Goal: Book appointment/travel/reservation

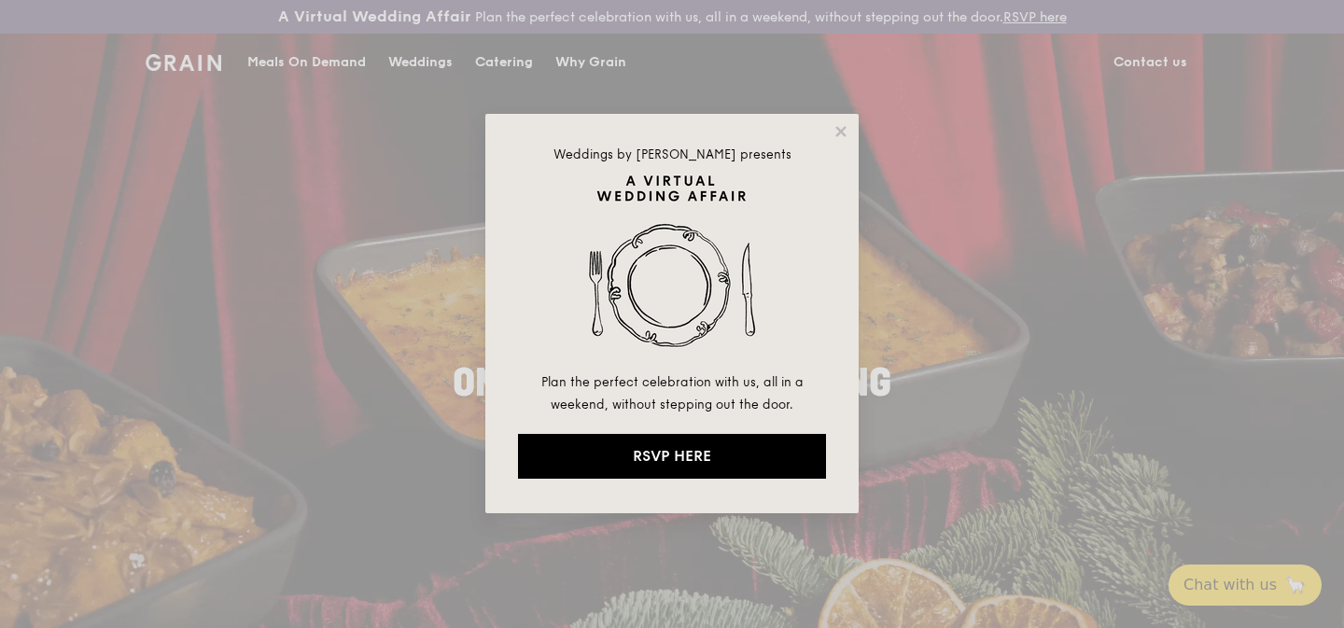
click at [849, 133] on div "Weddings by [PERSON_NAME] presents Plan the perfect celebration with us, all in…" at bounding box center [671, 313] width 373 height 399
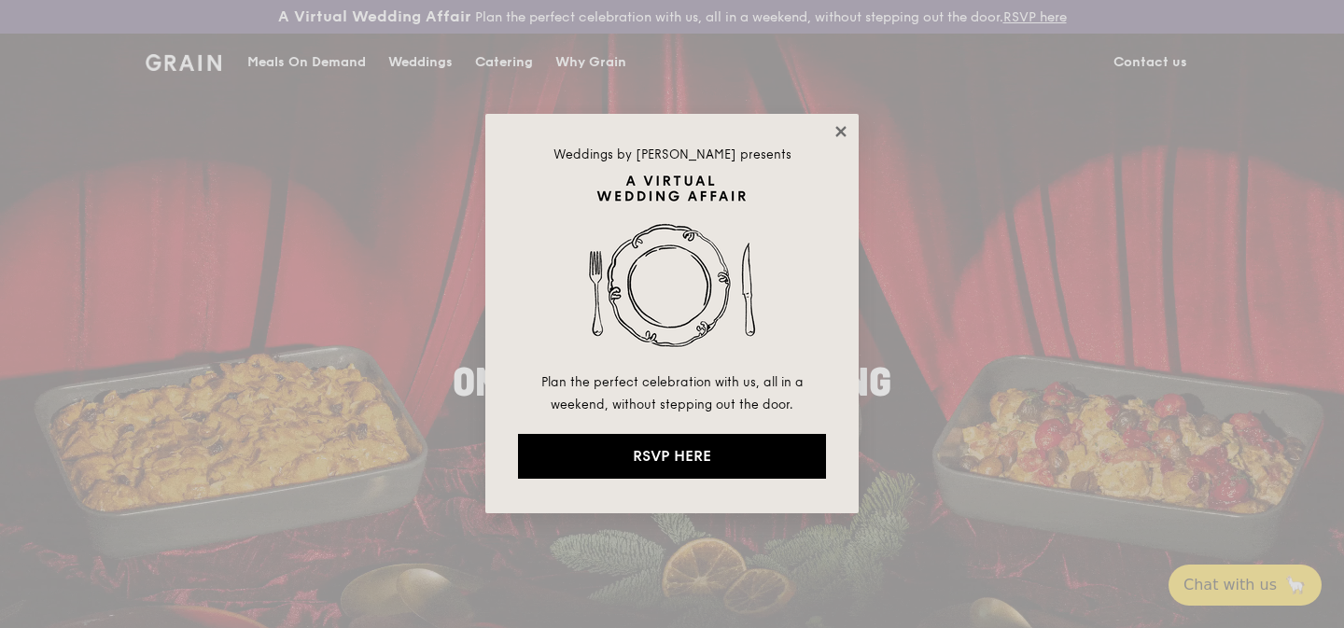
click at [843, 130] on icon at bounding box center [840, 131] width 10 height 10
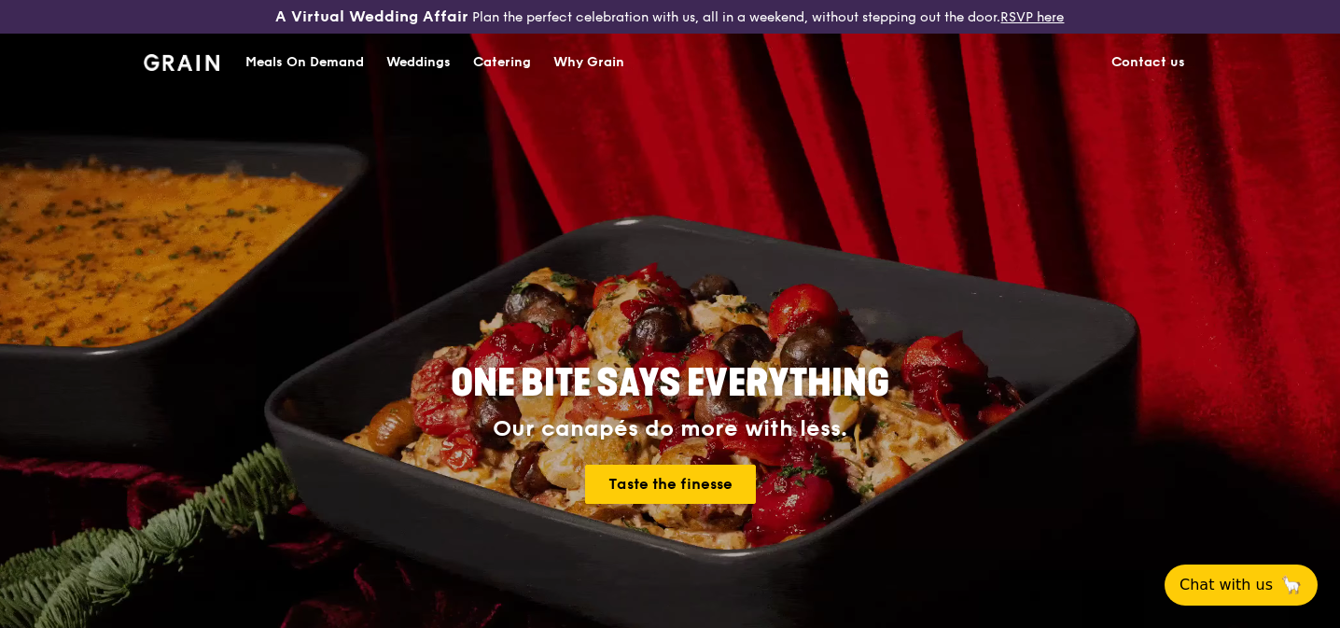
click at [522, 63] on div "Catering" at bounding box center [502, 63] width 58 height 56
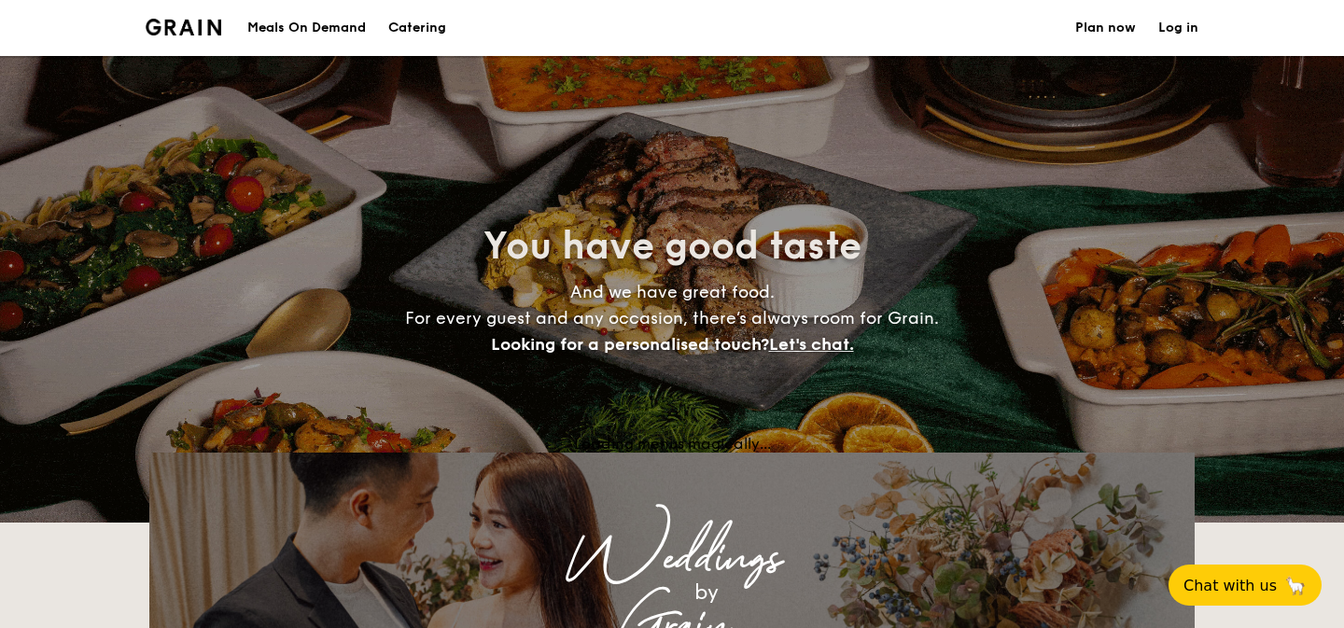
select select
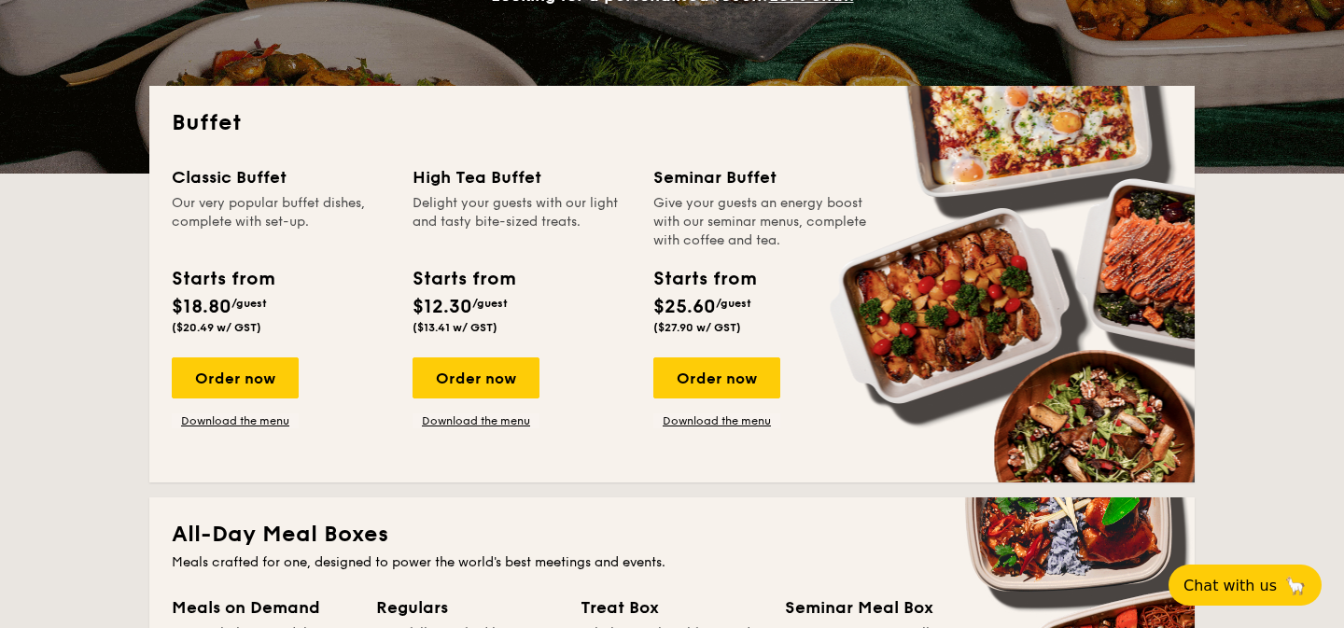
scroll to position [389, 0]
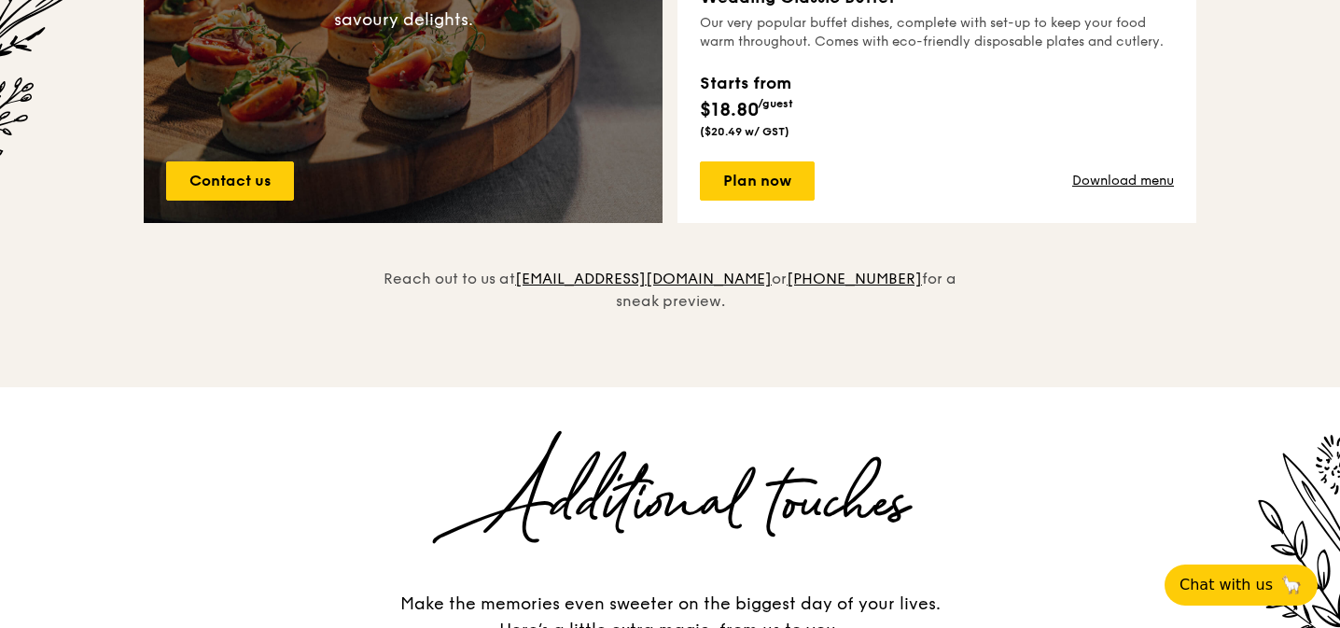
scroll to position [1715, 0]
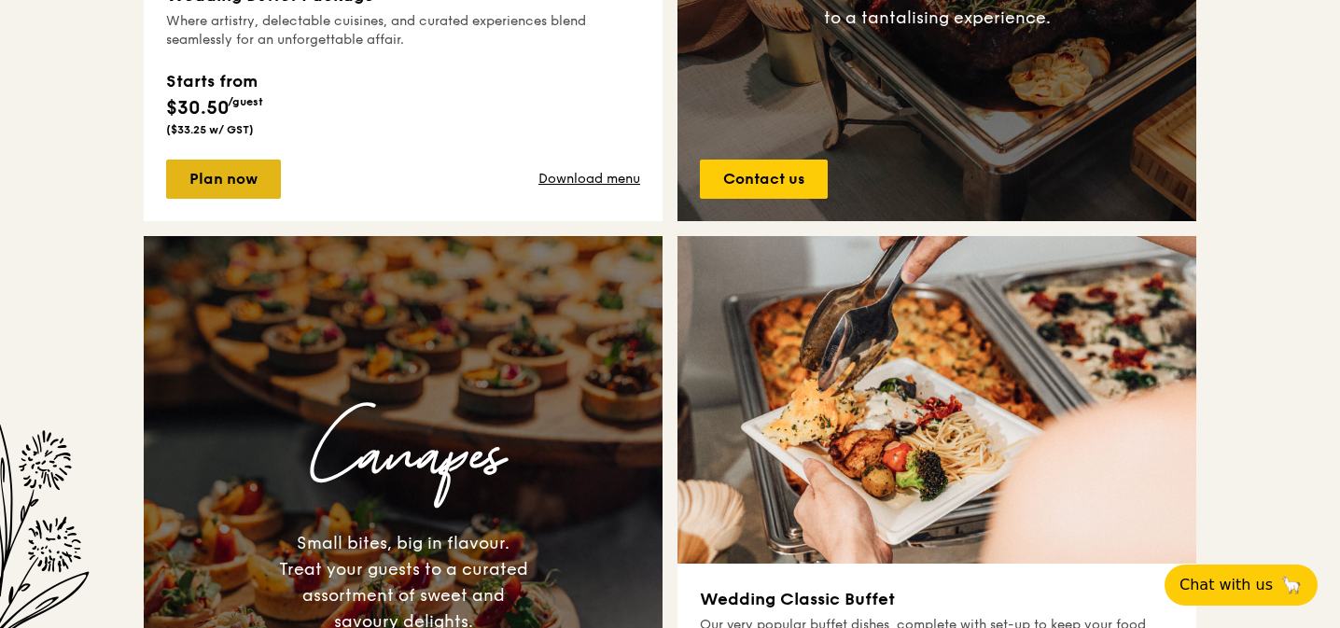
click at [245, 183] on link "Plan now" at bounding box center [223, 179] width 115 height 39
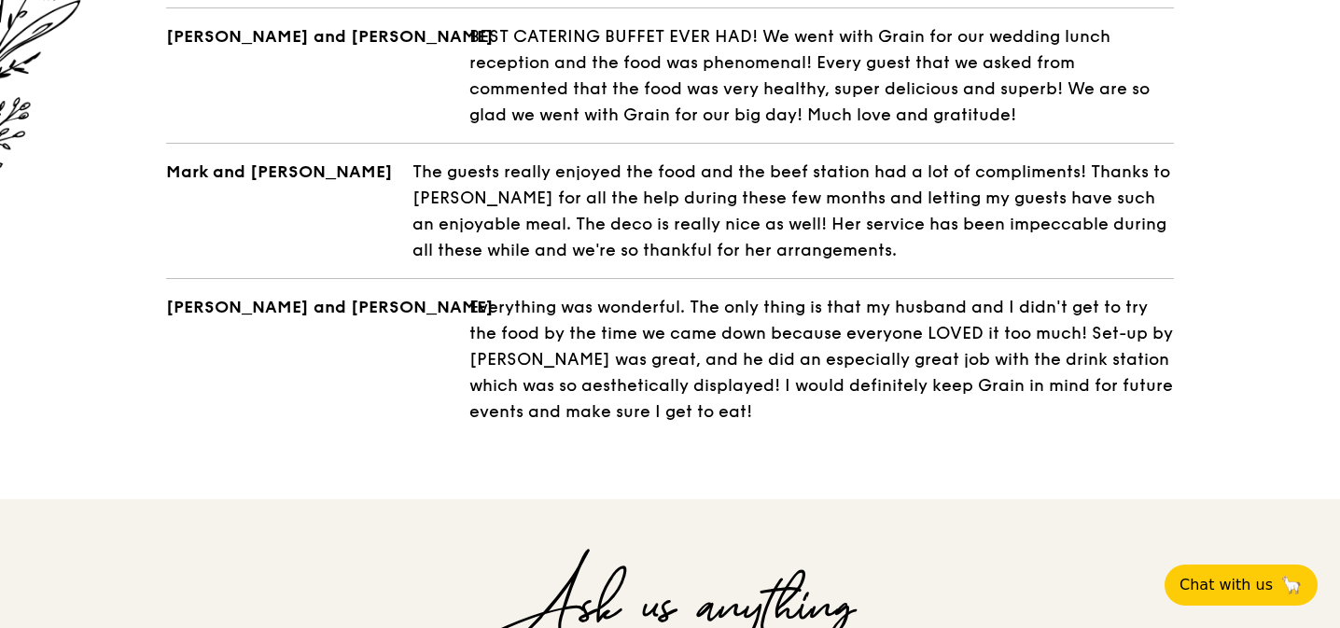
scroll to position [3933, 0]
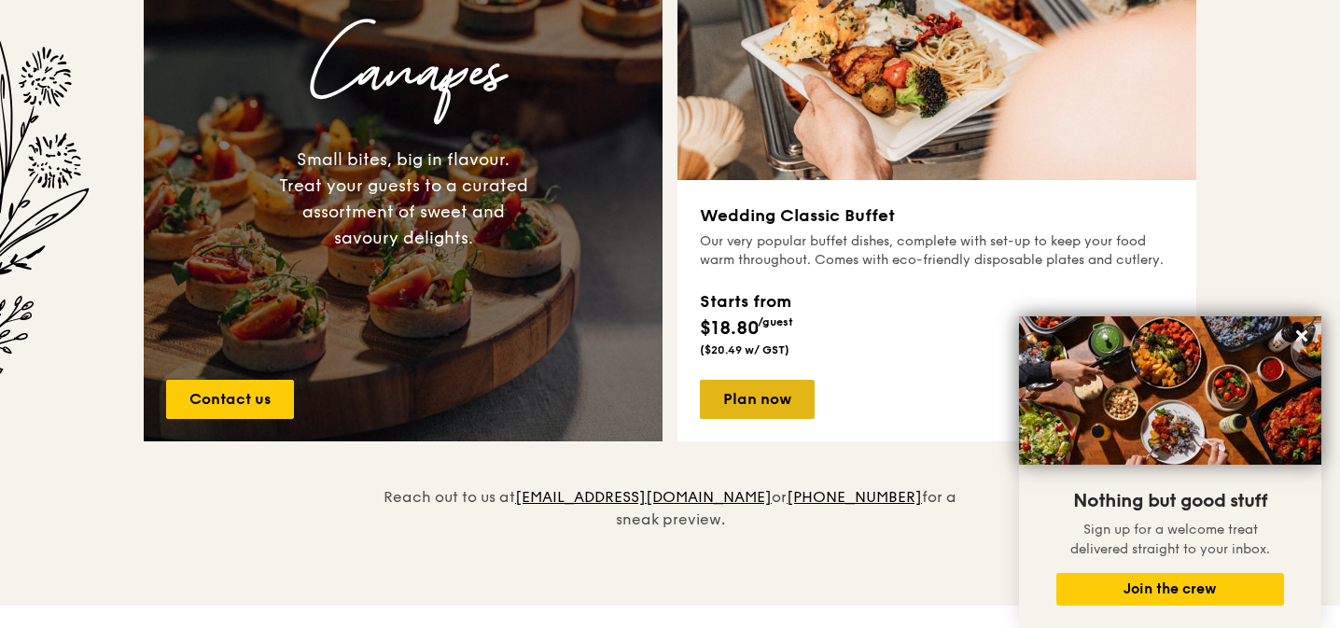
click at [791, 411] on link "Plan now" at bounding box center [757, 399] width 115 height 39
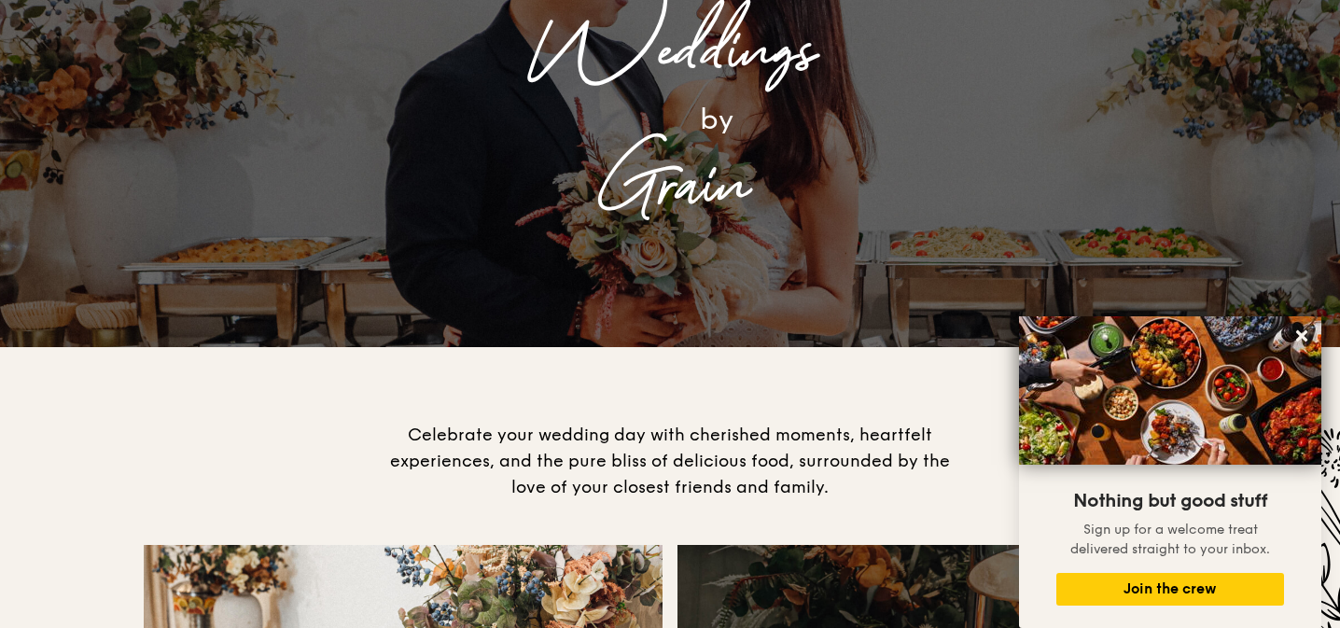
scroll to position [0, 0]
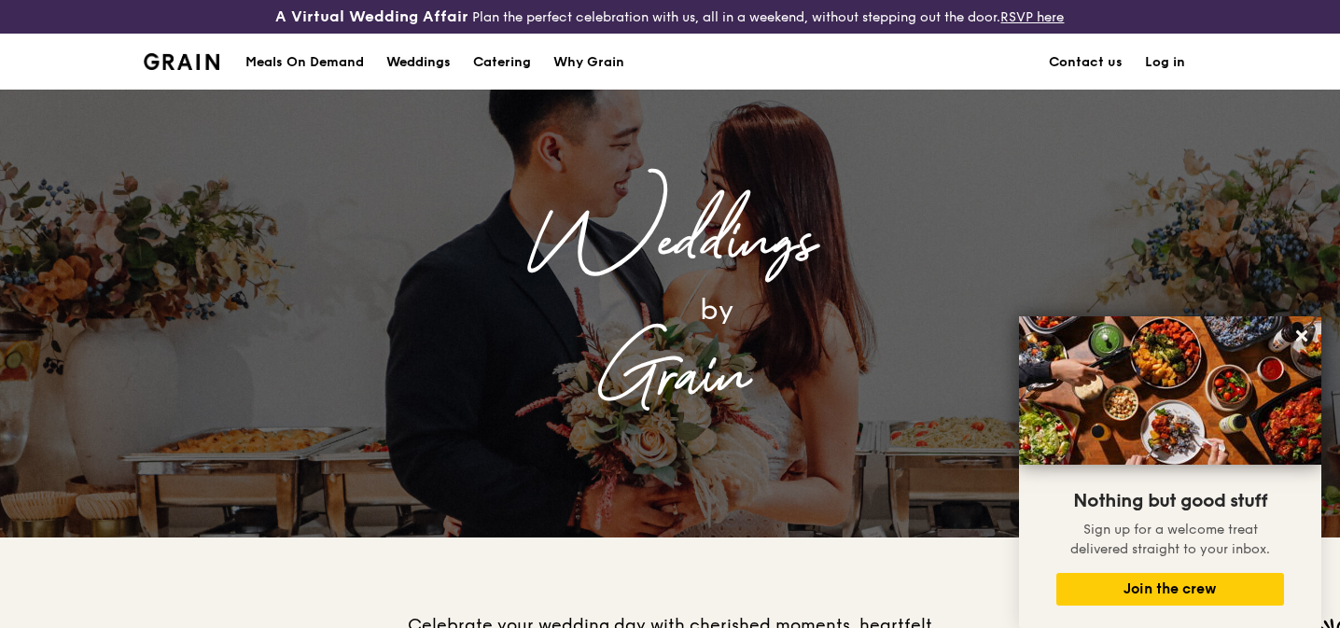
click at [432, 67] on div "Weddings" at bounding box center [418, 63] width 64 height 56
